Goal: Navigation & Orientation: Find specific page/section

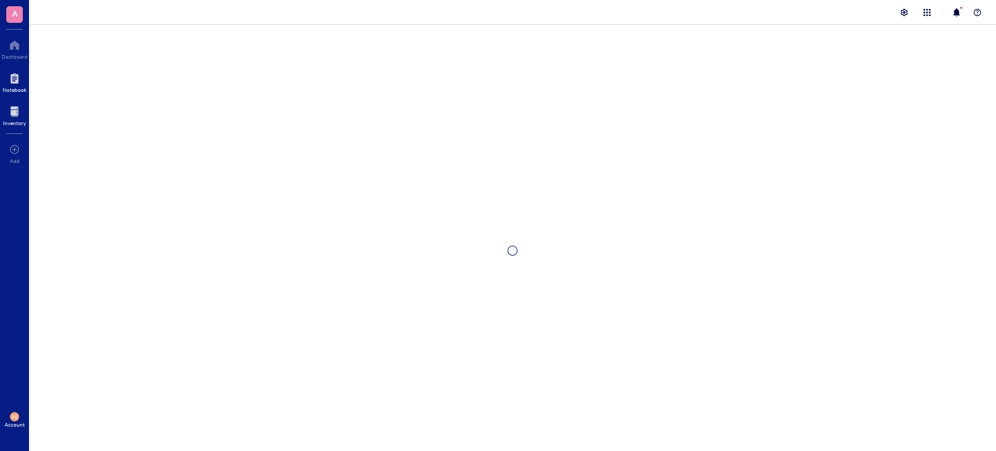
click at [14, 108] on div at bounding box center [14, 111] width 23 height 17
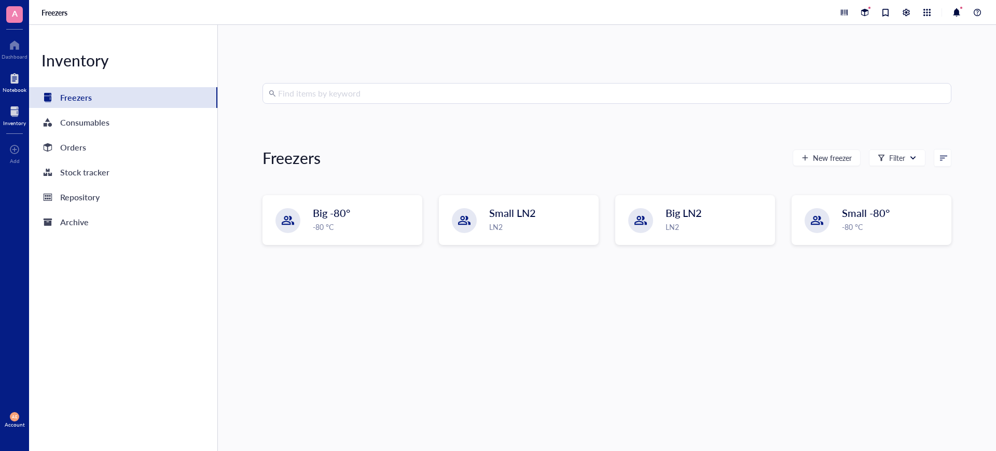
click at [13, 77] on div at bounding box center [15, 78] width 24 height 17
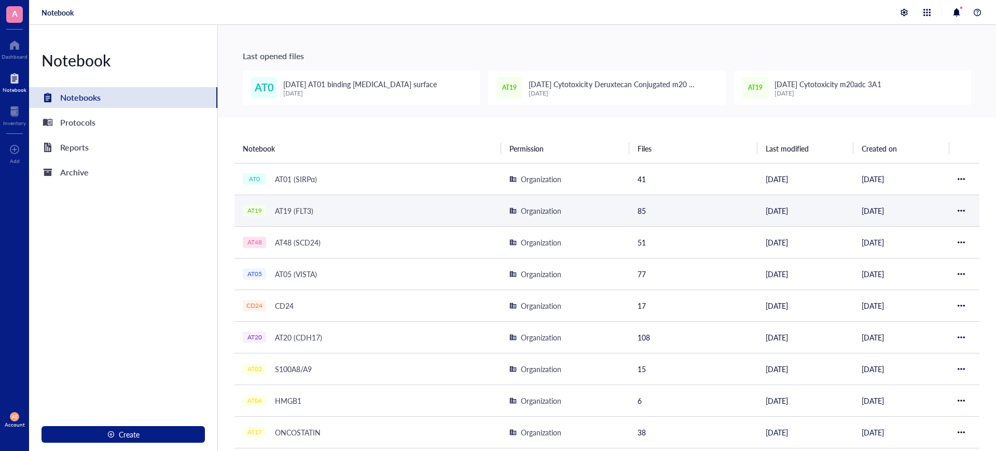
click at [297, 212] on div "AT19 (FLT3)" at bounding box center [294, 210] width 48 height 15
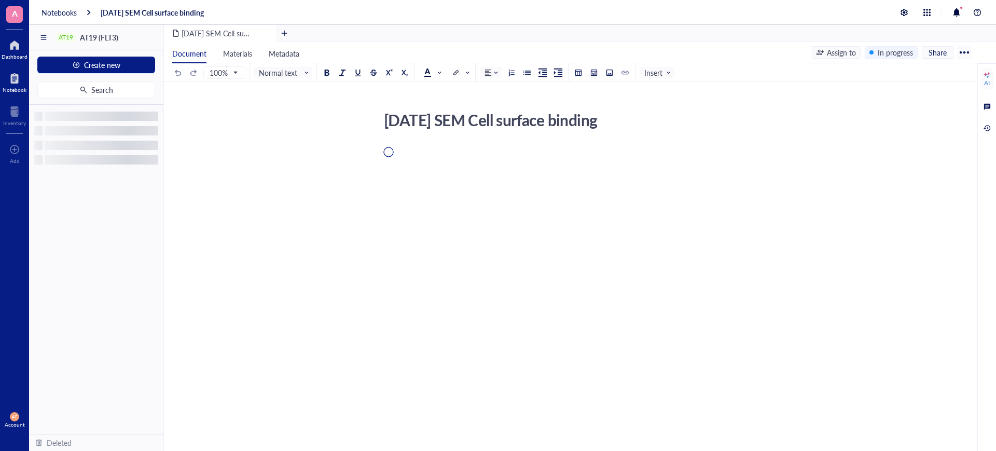
click at [17, 50] on div at bounding box center [15, 45] width 26 height 17
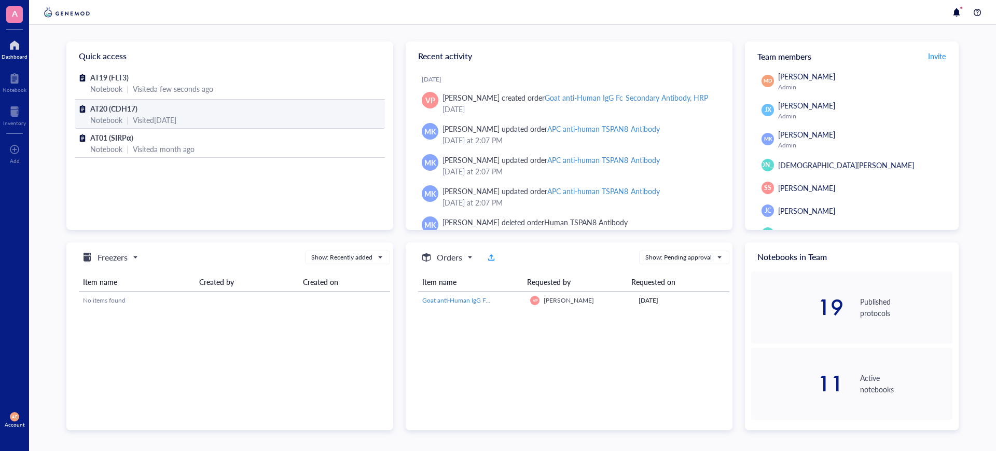
click at [116, 107] on span "AT20 (CDH17)" at bounding box center [113, 108] width 47 height 10
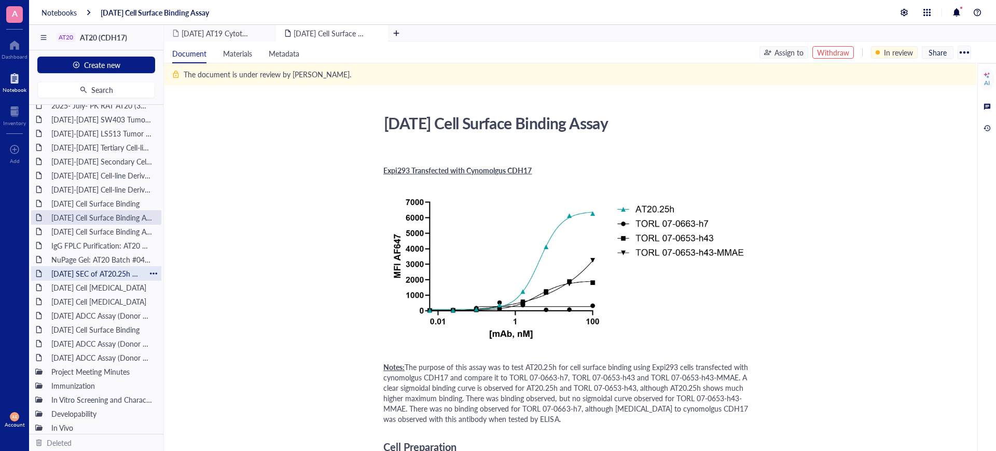
scroll to position [13, 0]
click at [70, 399] on div "In Vitro Screening and Characterization" at bounding box center [85, 397] width 76 height 15
